Goal: Information Seeking & Learning: Learn about a topic

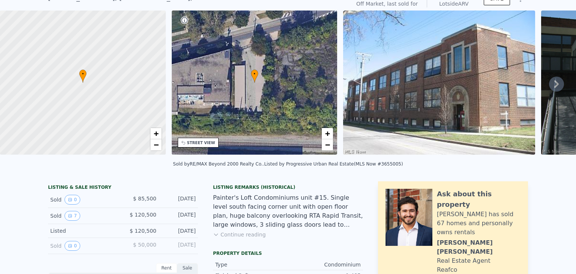
scroll to position [35, 0]
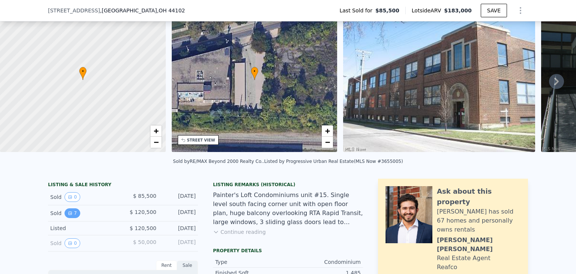
click at [68, 215] on icon "View historical data" at bounding box center [70, 213] width 5 height 5
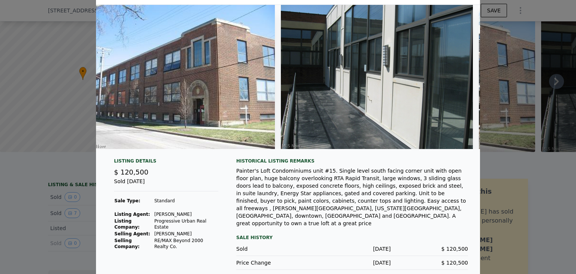
scroll to position [0, 0]
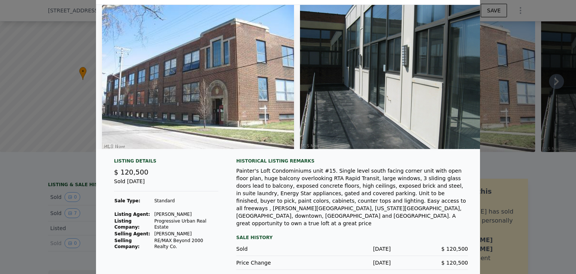
click at [134, 89] on img at bounding box center [198, 77] width 192 height 144
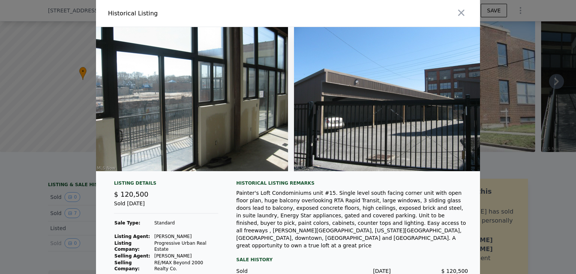
scroll to position [0, 1015]
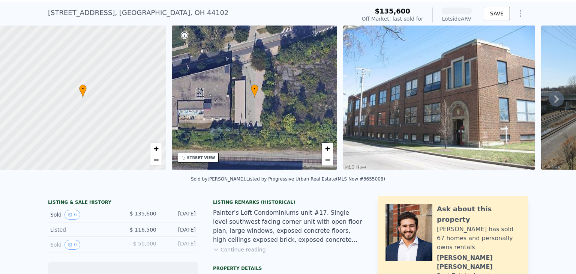
scroll to position [35, 0]
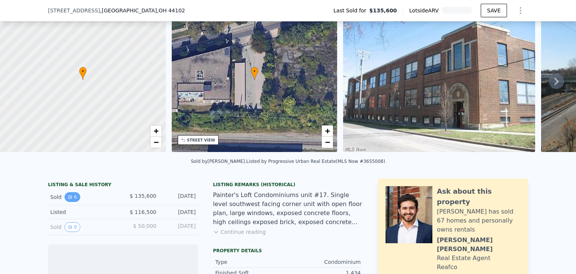
click at [71, 201] on button "6" at bounding box center [73, 197] width 16 height 10
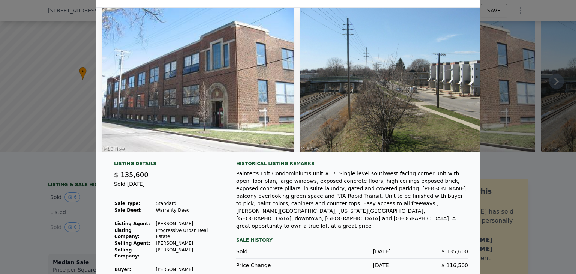
scroll to position [30, 0]
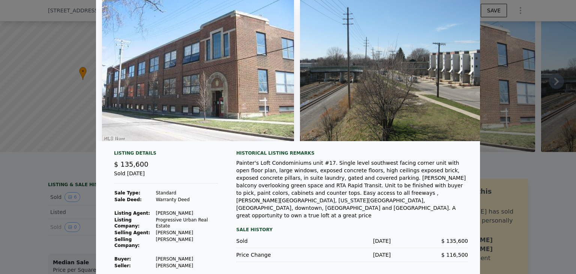
drag, startPoint x: 151, startPoint y: 216, endPoint x: 187, endPoint y: 215, distance: 35.7
click at [187, 215] on td "David S. Sharkey" at bounding box center [186, 213] width 63 height 7
click at [530, 197] on div at bounding box center [288, 137] width 576 height 274
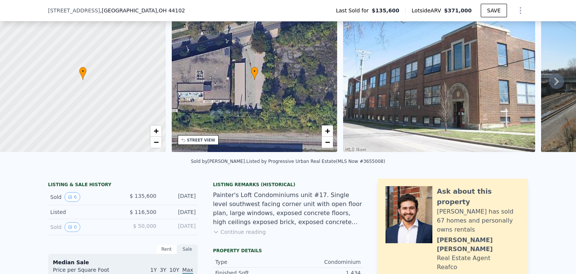
scroll to position [185, 0]
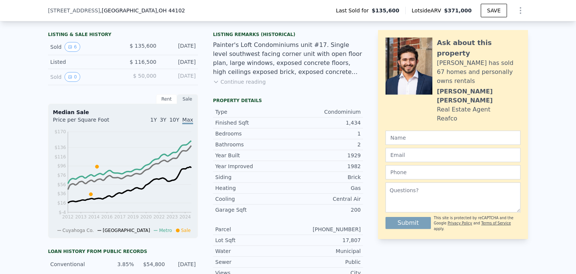
click at [231, 91] on div "Listing Remarks (Historical) Painter's Loft Condominiums unit #17. Single level…" at bounding box center [288, 63] width 150 height 63
click at [234, 86] on button "Continue reading" at bounding box center [239, 82] width 53 height 8
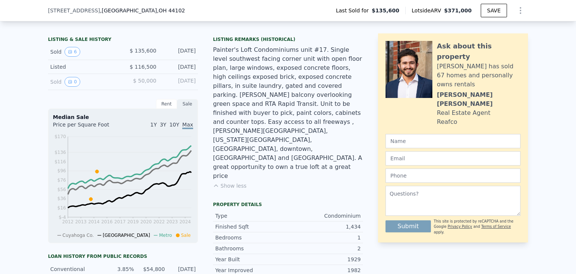
scroll to position [188, 0]
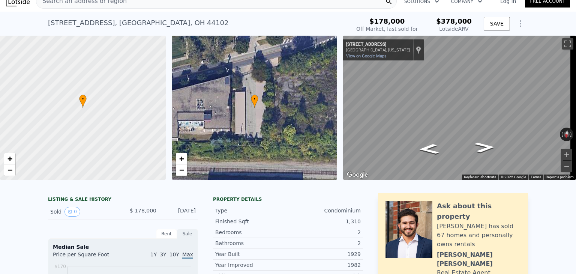
scroll to position [3, 0]
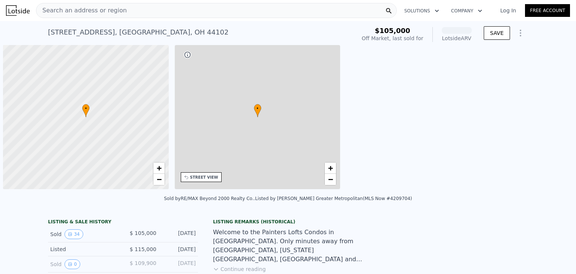
scroll to position [0, 3]
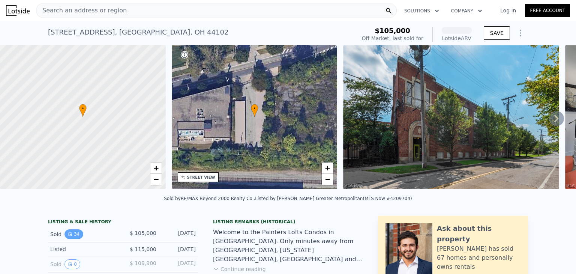
click at [72, 238] on button "34" at bounding box center [74, 234] width 18 height 10
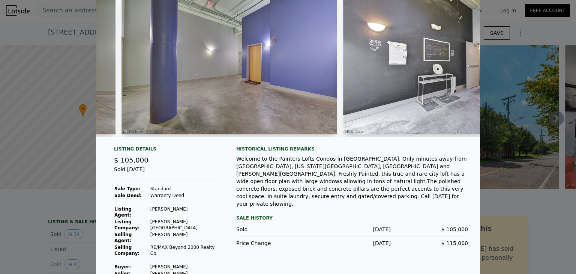
scroll to position [44, 0]
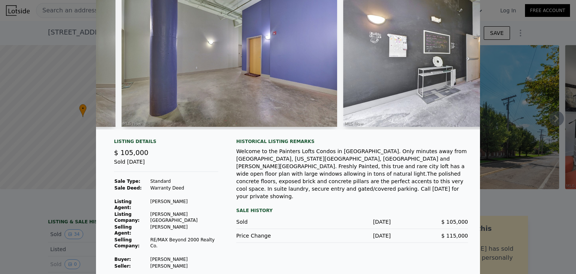
drag, startPoint x: 146, startPoint y: 248, endPoint x: 188, endPoint y: 250, distance: 41.3
click at [188, 256] on tr "Buyer : Manusakis Elaine" at bounding box center [166, 259] width 104 height 7
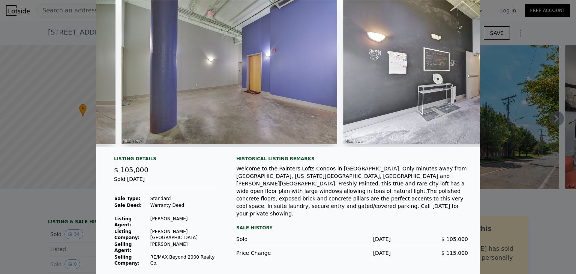
scroll to position [0, 0]
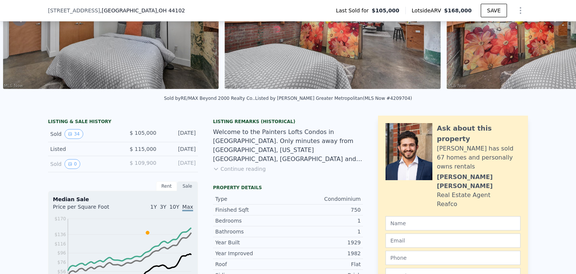
scroll to position [110, 0]
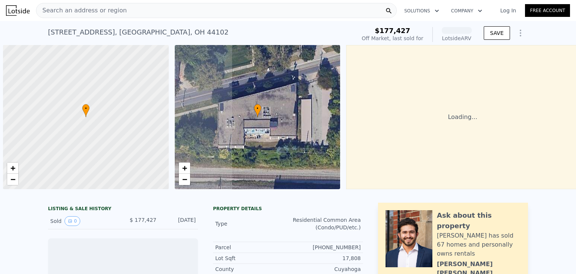
scroll to position [0, 3]
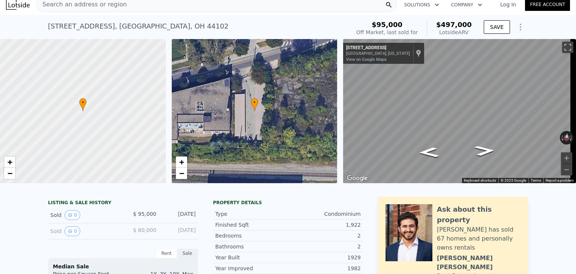
scroll to position [3, 0]
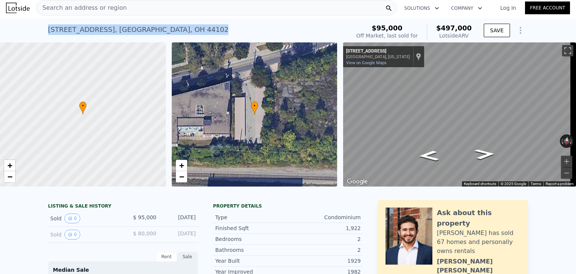
drag, startPoint x: 44, startPoint y: 31, endPoint x: 182, endPoint y: 28, distance: 137.7
click at [182, 28] on div "[STREET_ADDRESS] Sold [DATE] for $95k (~ARV $497k ) $95,000 Off Market, last so…" at bounding box center [288, 30] width 576 height 24
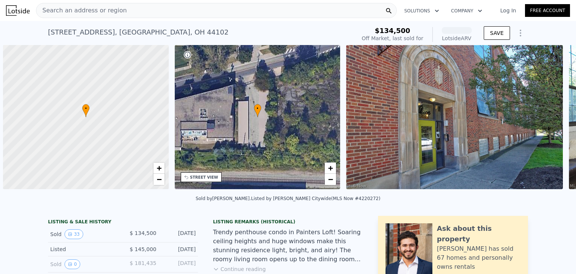
scroll to position [0, 3]
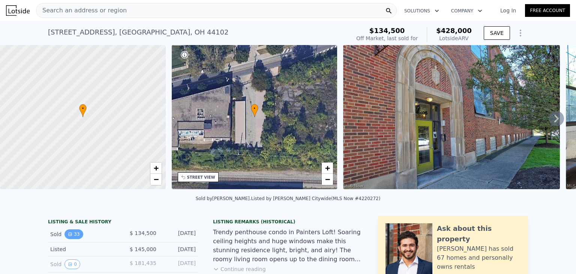
click at [69, 236] on icon "View historical data" at bounding box center [70, 234] width 5 height 5
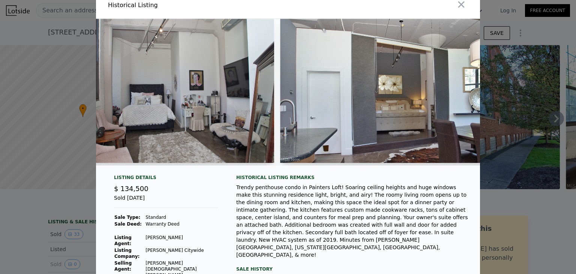
scroll to position [0, 3437]
